Goal: Task Accomplishment & Management: Manage account settings

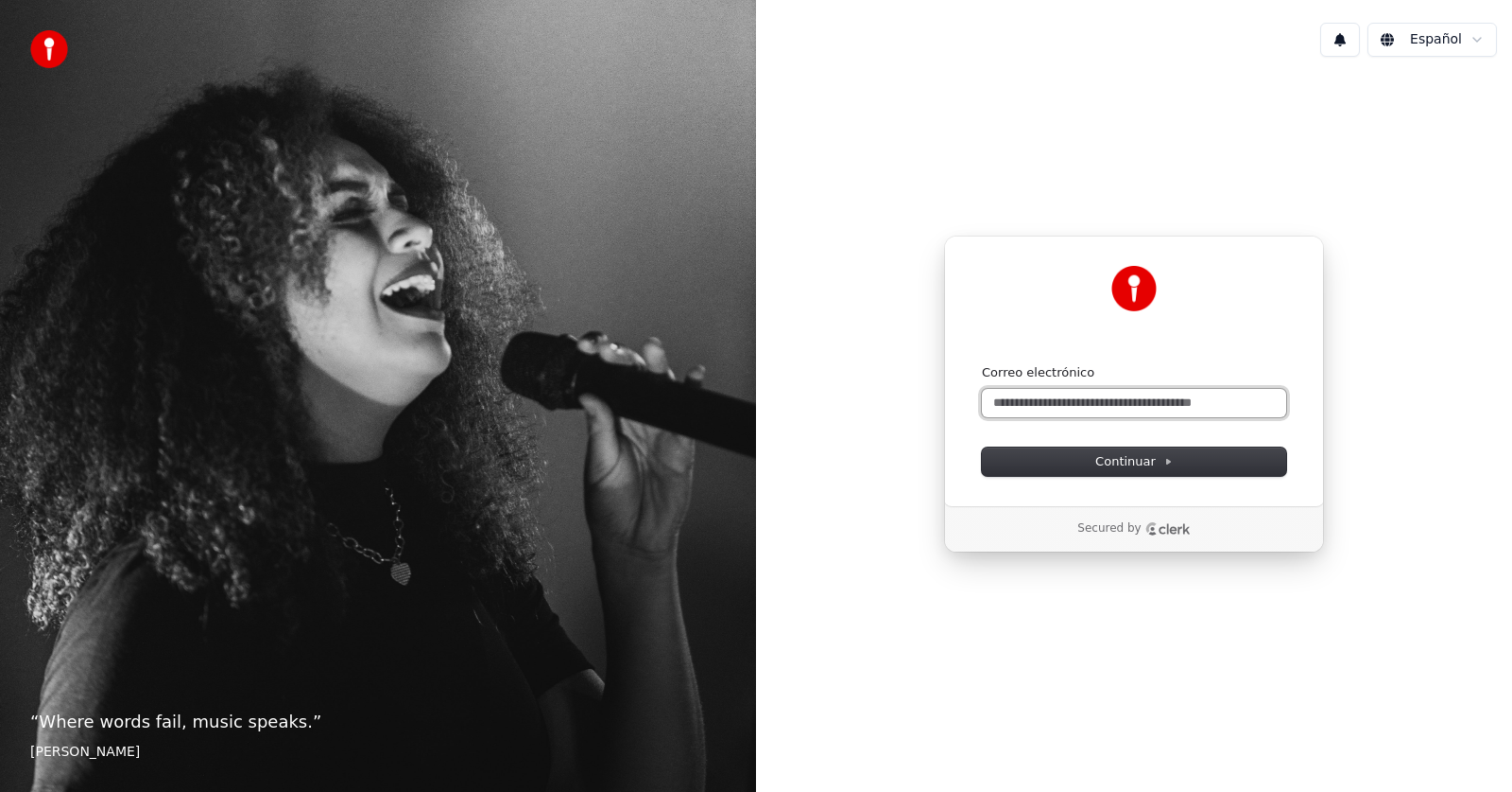
click at [1080, 396] on input "Correo electrónico" at bounding box center [1134, 403] width 305 height 29
click at [1042, 404] on input "**********" at bounding box center [1134, 403] width 305 height 29
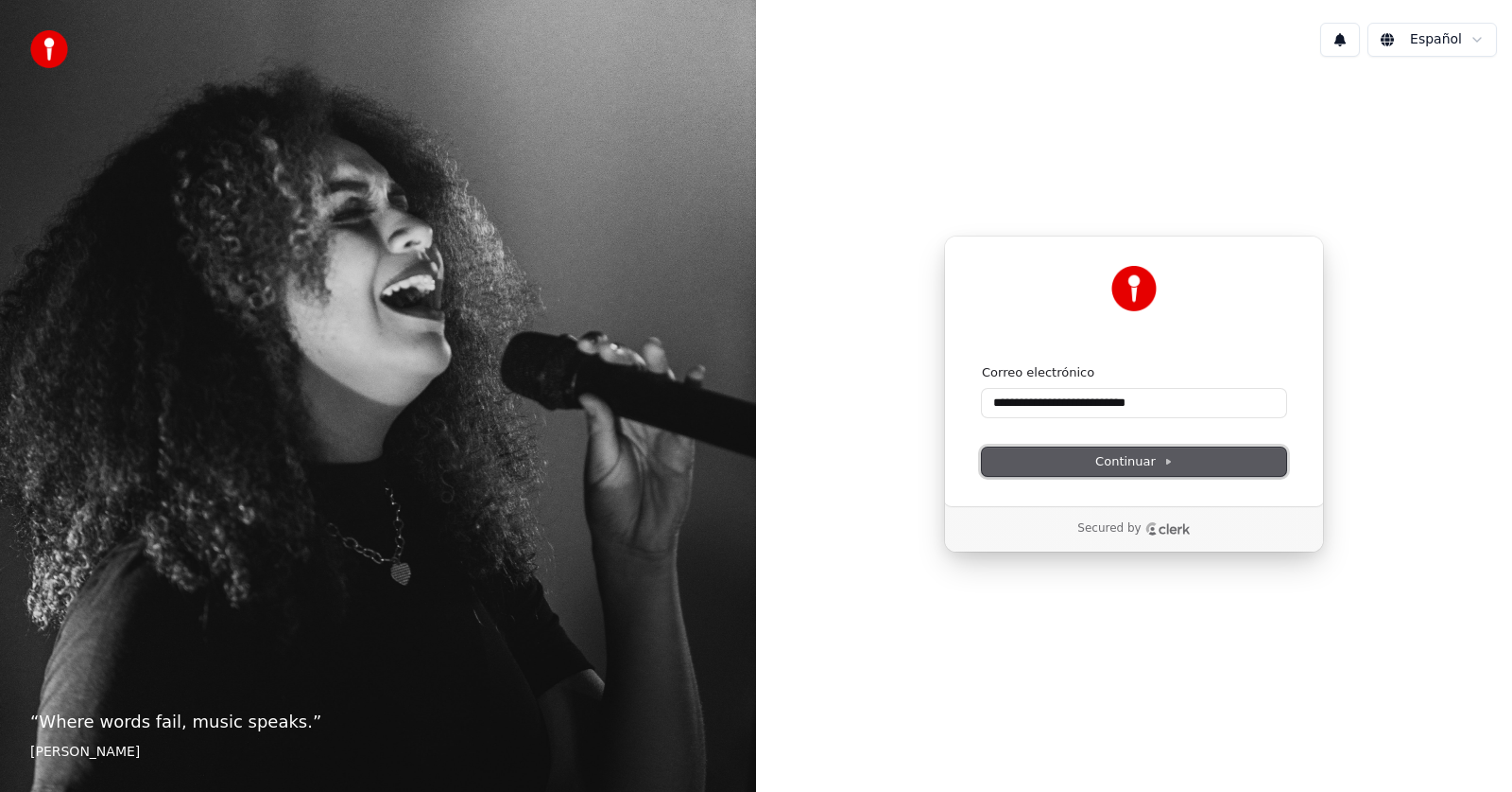
click at [1134, 463] on span "Continuar" at bounding box center [1134, 461] width 78 height 17
type input "**********"
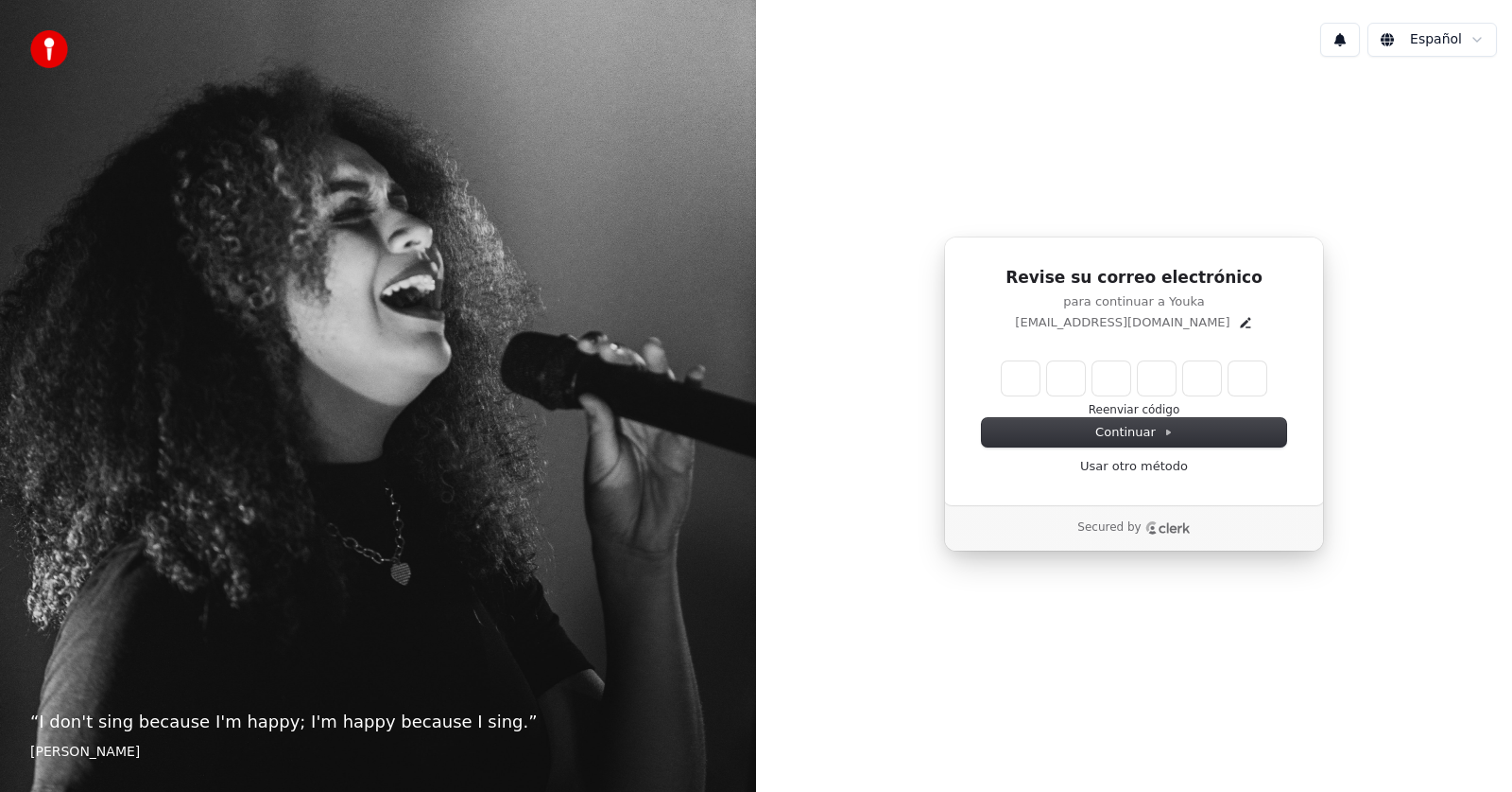
click at [1017, 380] on input "Enter verification code" at bounding box center [1134, 378] width 264 height 34
type input "******"
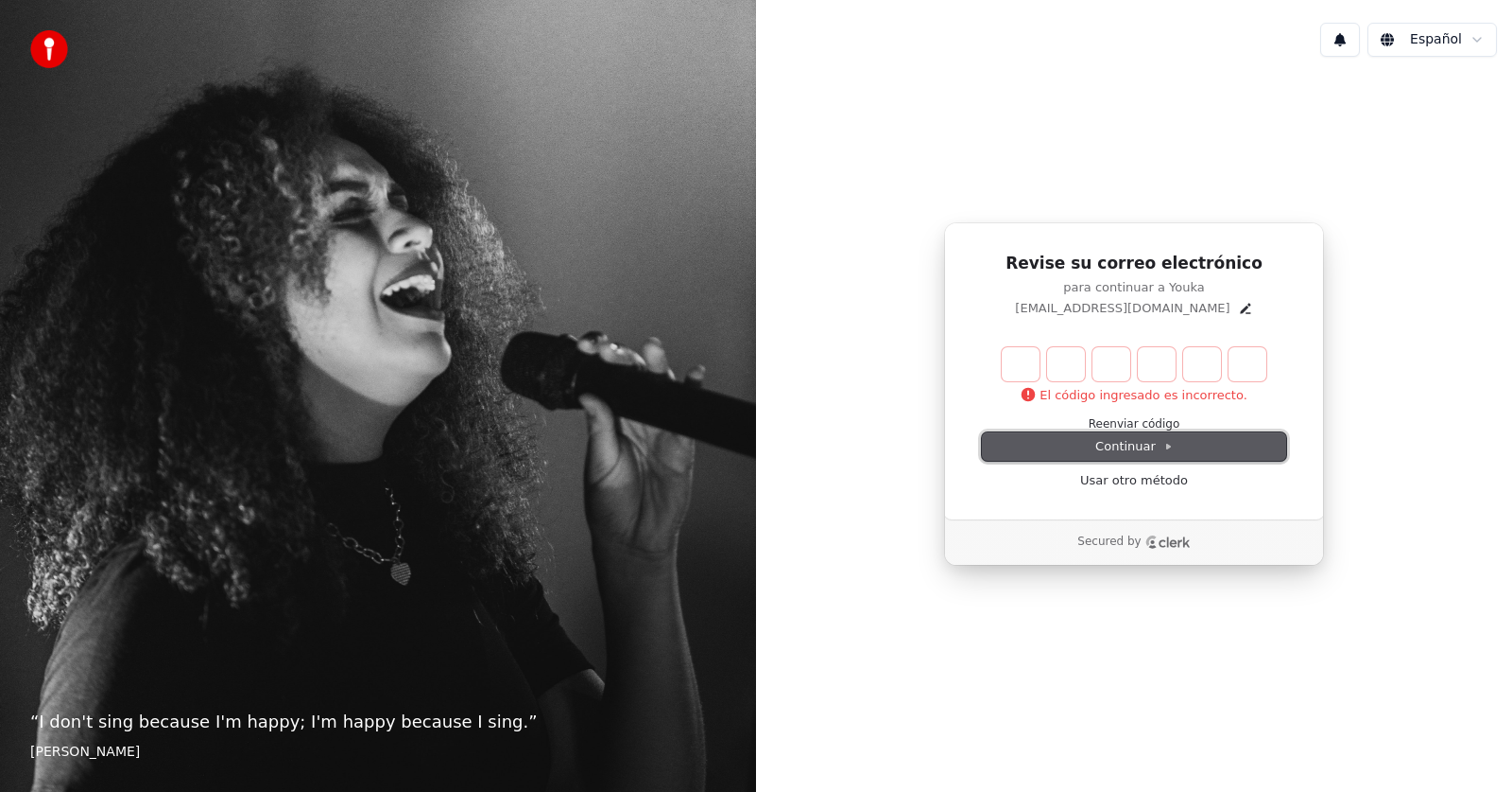
click at [1156, 433] on button "Continuar" at bounding box center [1134, 447] width 305 height 29
click at [1154, 483] on link "Usar otro método" at bounding box center [1134, 481] width 108 height 17
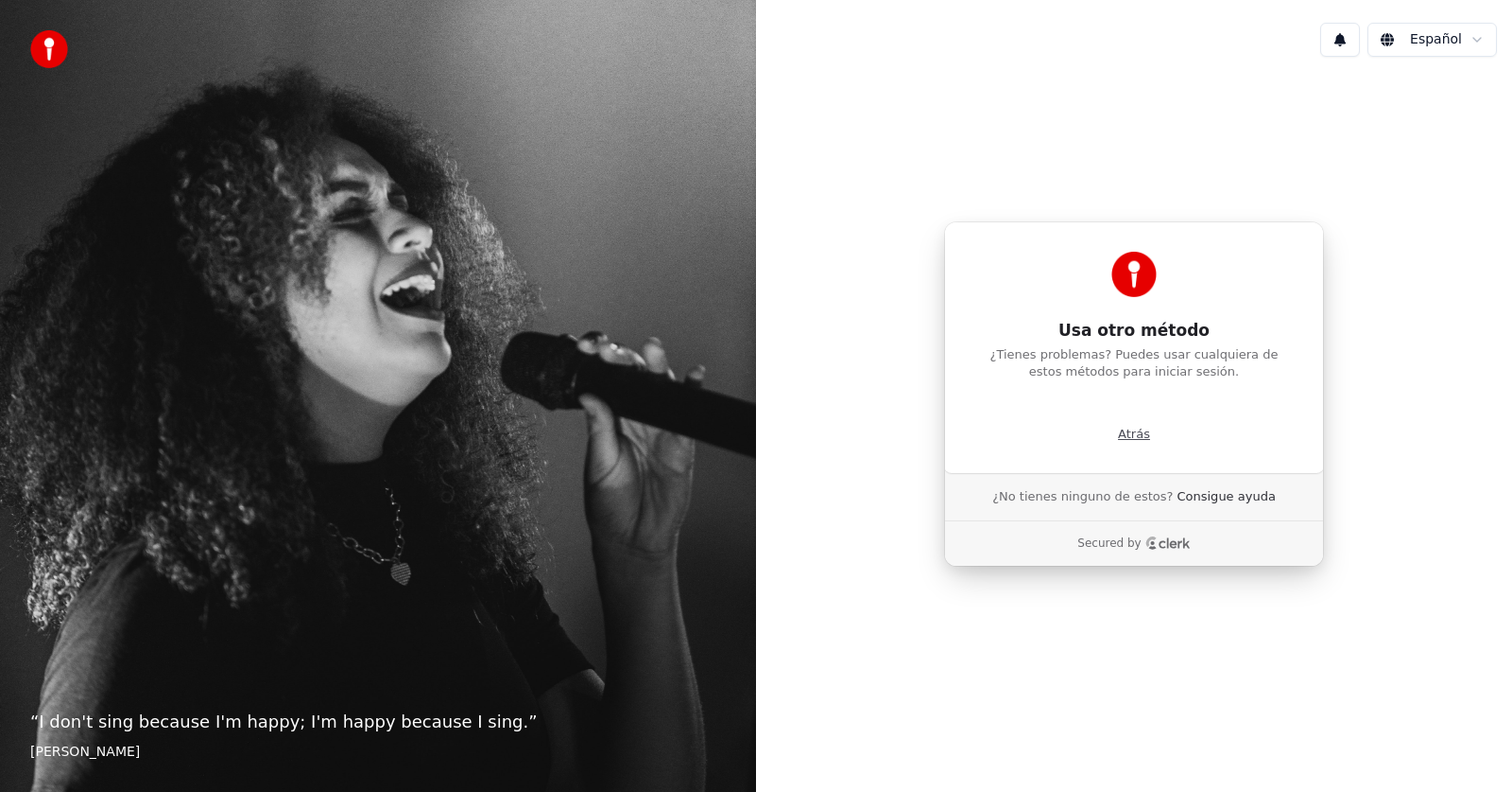
click at [1128, 439] on p "Atrás" at bounding box center [1134, 434] width 32 height 17
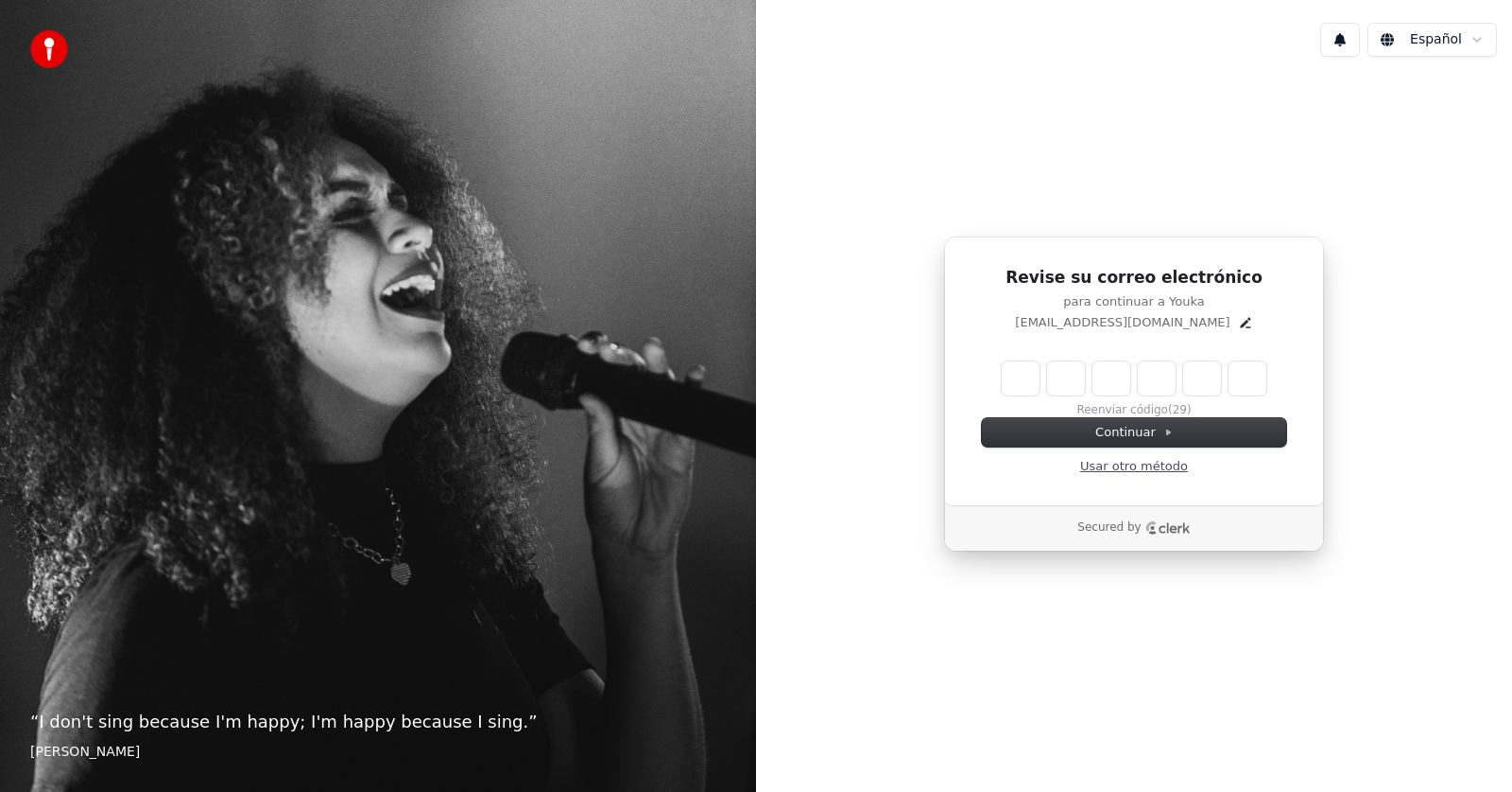
click at [1141, 467] on link "Usar otro método" at bounding box center [1134, 466] width 108 height 17
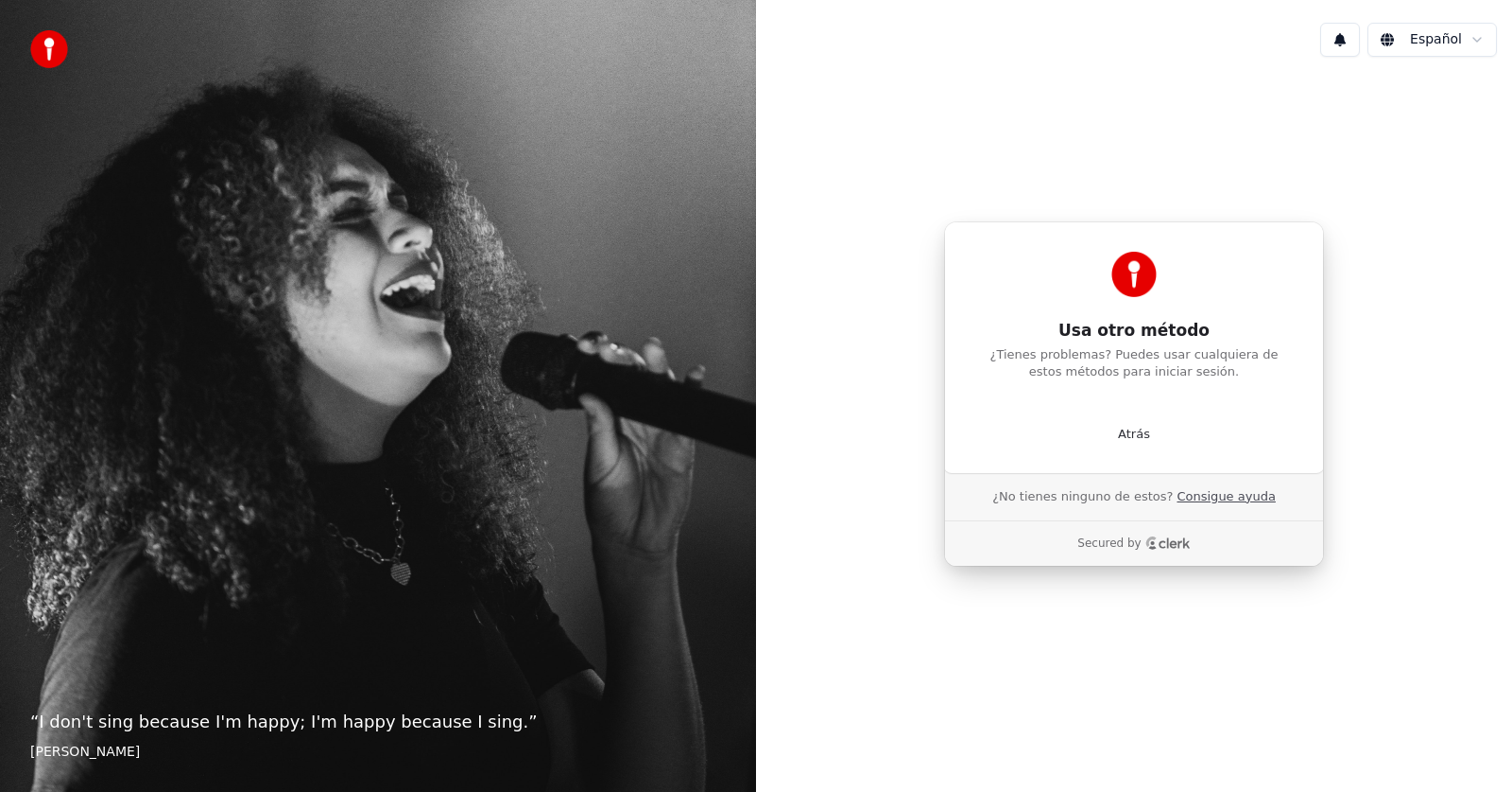
click at [1199, 499] on link "Consigue ayuda" at bounding box center [1226, 497] width 98 height 17
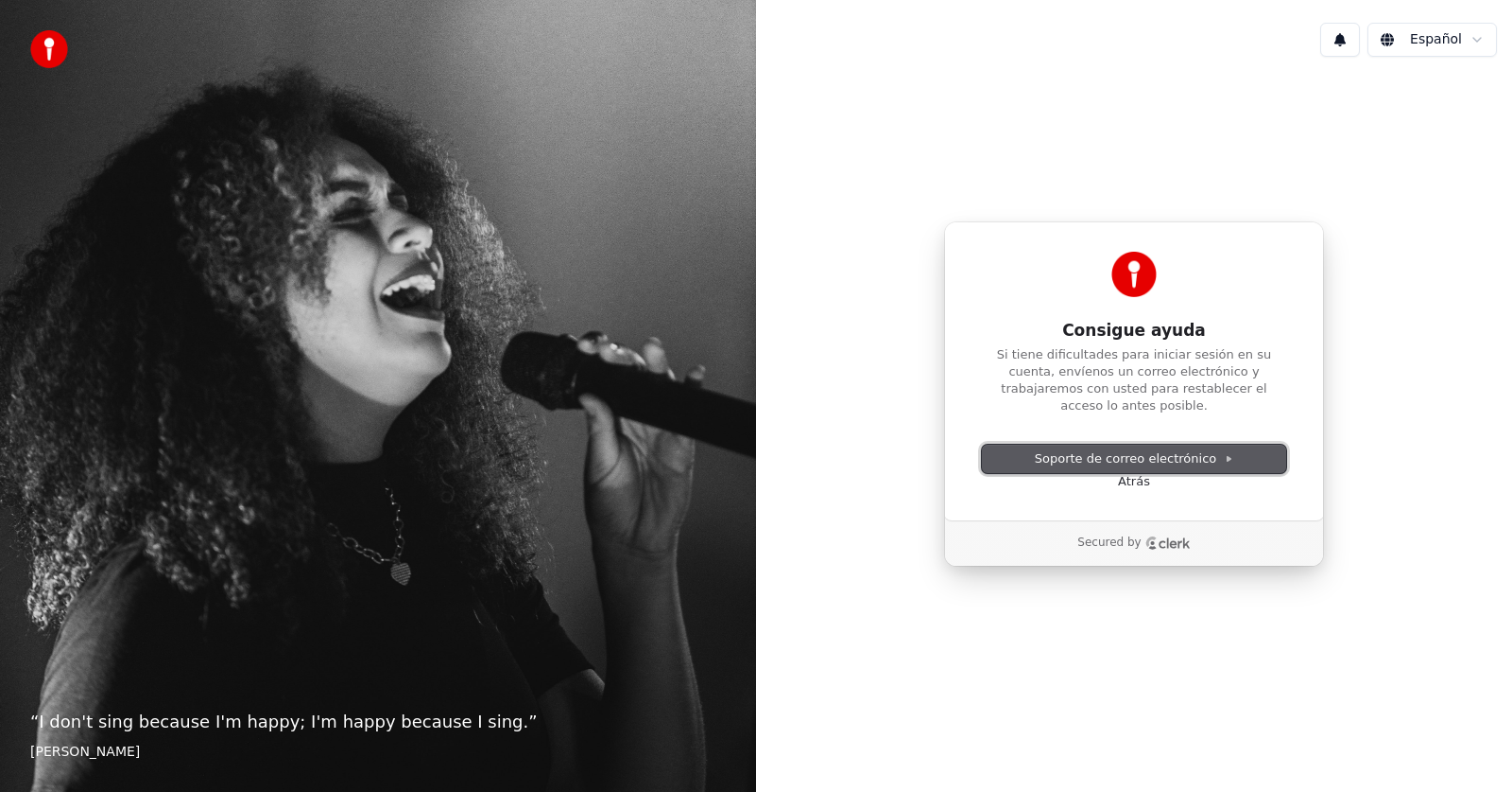
click at [1155, 456] on span "Soporte de correo electrónico" at bounding box center [1134, 458] width 200 height 17
click at [1154, 450] on span "Soporte de correo electrónico" at bounding box center [1134, 458] width 200 height 17
click at [1137, 473] on link "Atrás" at bounding box center [1134, 482] width 32 height 17
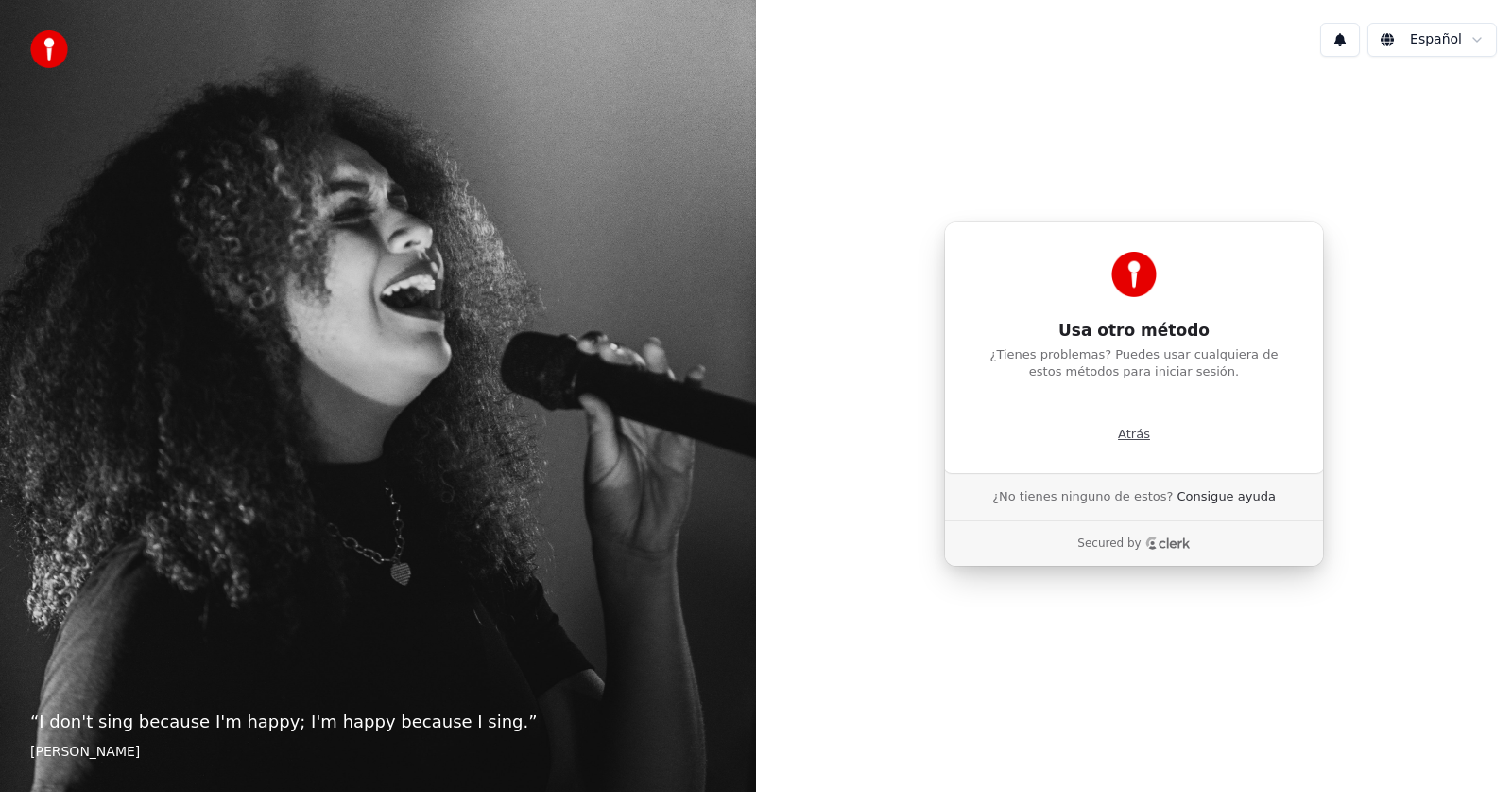
click at [1132, 435] on p "Atrás" at bounding box center [1134, 434] width 32 height 17
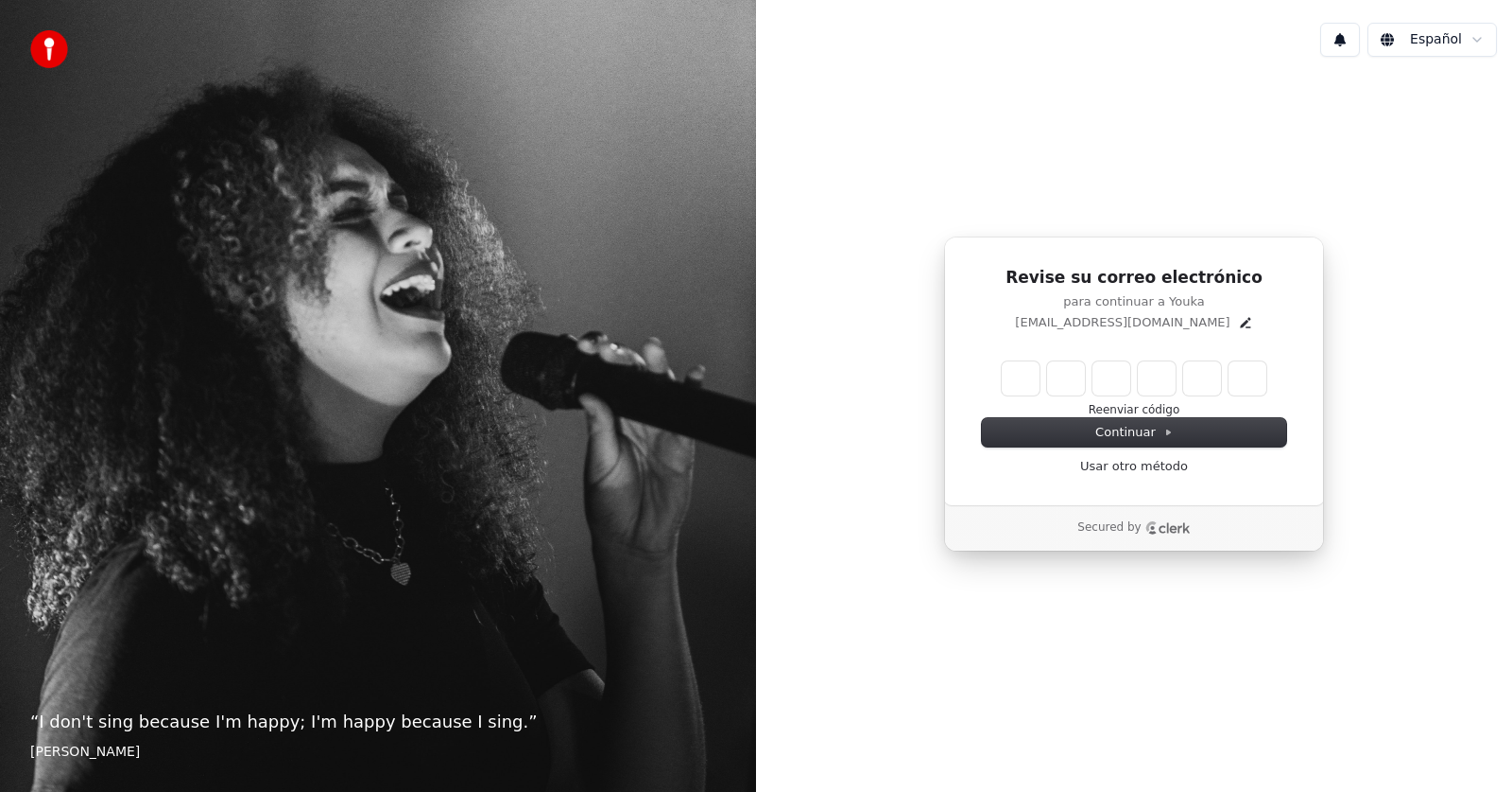
click at [1166, 530] on icon "Clerk logo" at bounding box center [1174, 528] width 31 height 11
